Goal: Find specific page/section: Find specific page/section

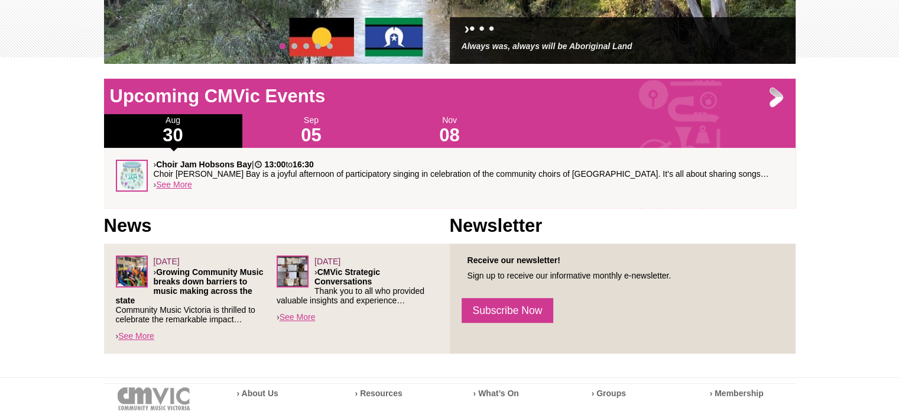
scroll to position [296, 0]
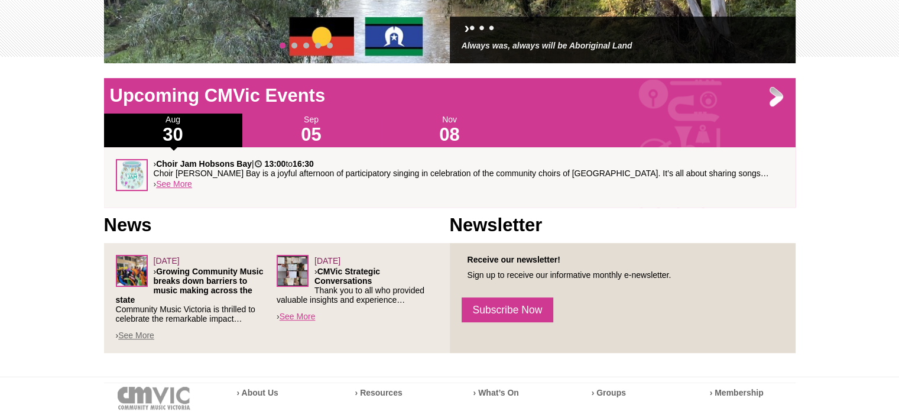
click at [150, 334] on link "See More" at bounding box center [136, 335] width 36 height 9
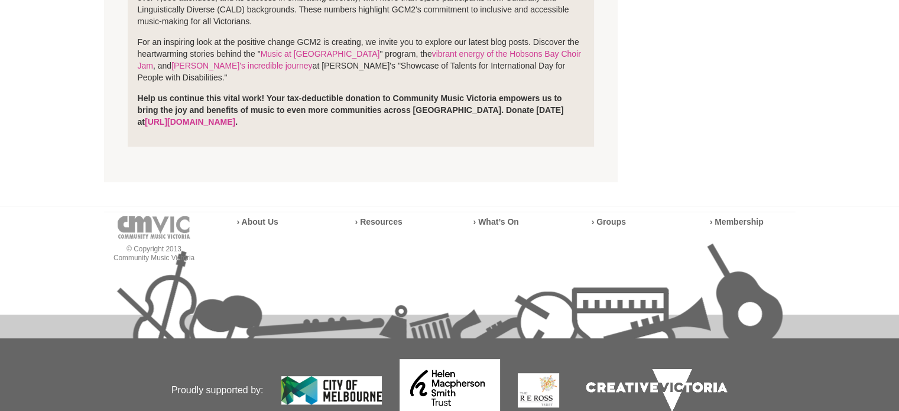
scroll to position [471, 0]
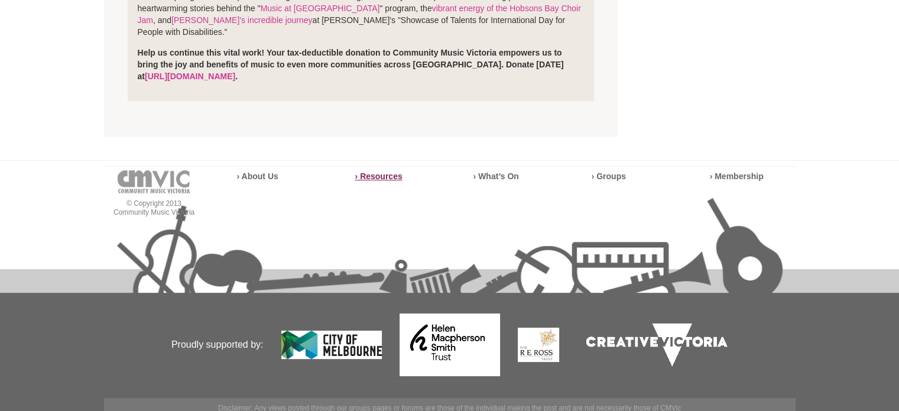
click at [385, 171] on strong "› Resources" at bounding box center [378, 175] width 47 height 9
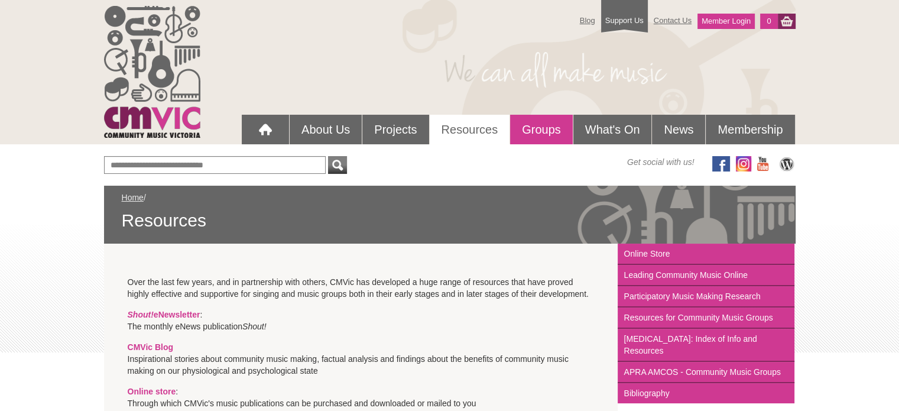
click at [542, 132] on link "Groups" at bounding box center [541, 130] width 63 height 30
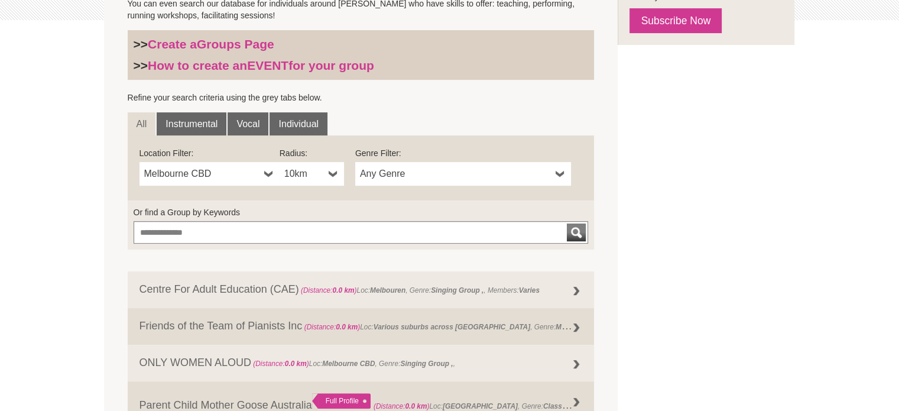
scroll to position [355, 0]
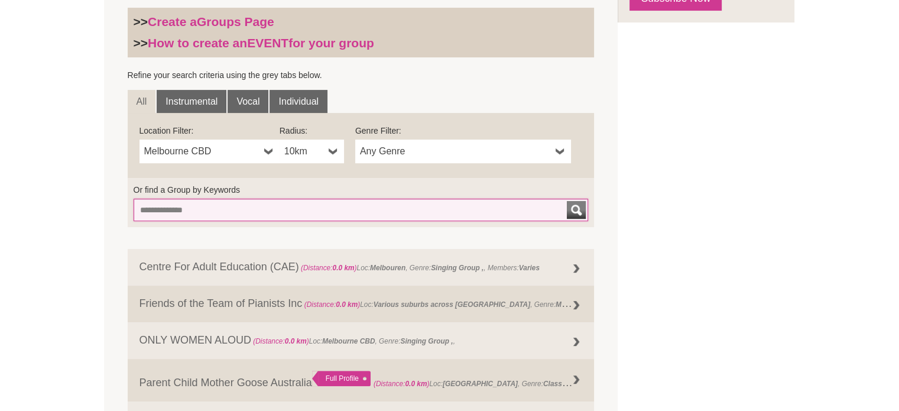
click at [466, 215] on input "Or find a Group by Keywords" at bounding box center [361, 210] width 455 height 22
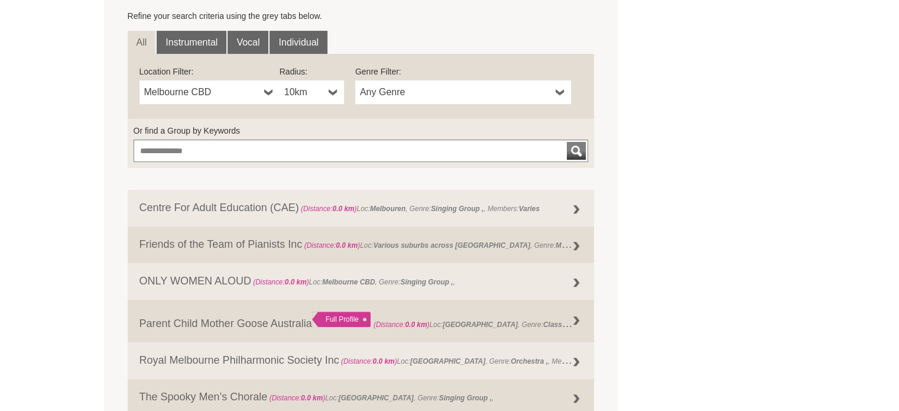
click at [559, 93] on b at bounding box center [560, 92] width 9 height 24
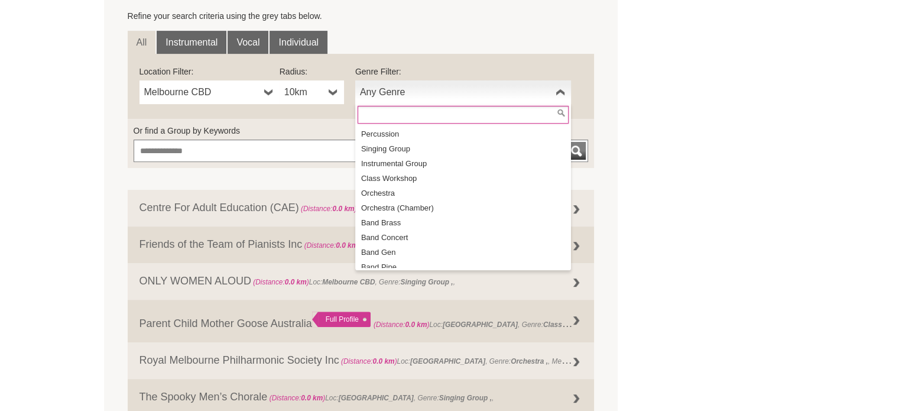
scroll to position [0, 0]
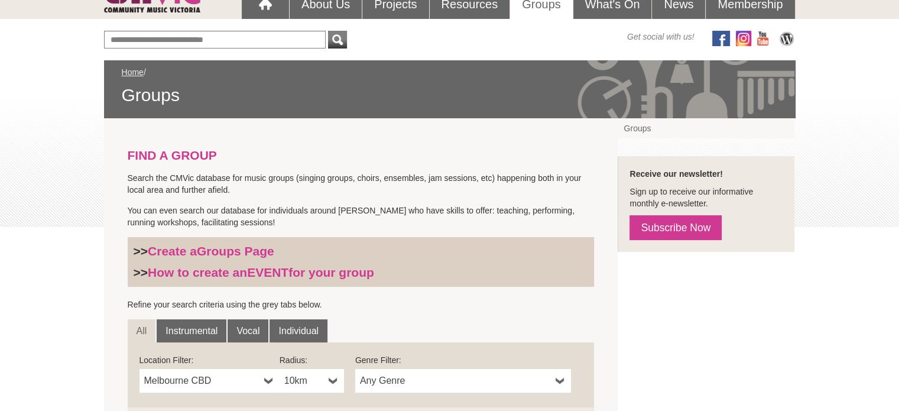
scroll to position [118, 0]
